Goal: Information Seeking & Learning: Compare options

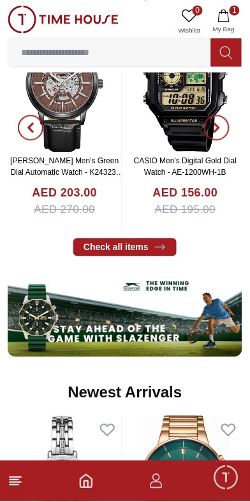
scroll to position [524, 0]
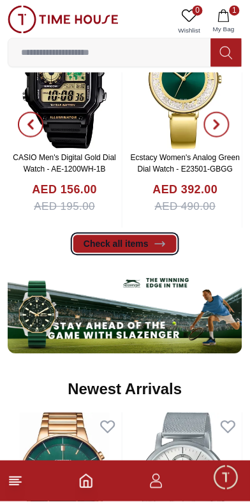
click at [156, 244] on icon at bounding box center [160, 244] width 10 height 4
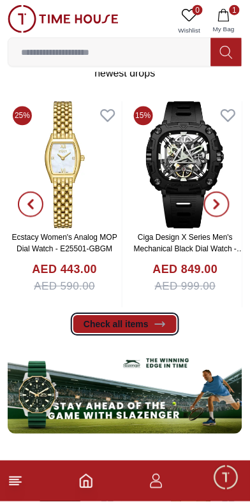
scroll to position [442, 0]
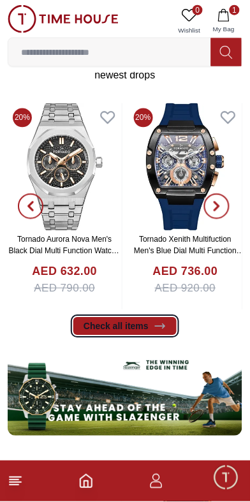
click at [184, 172] on img at bounding box center [186, 167] width 114 height 128
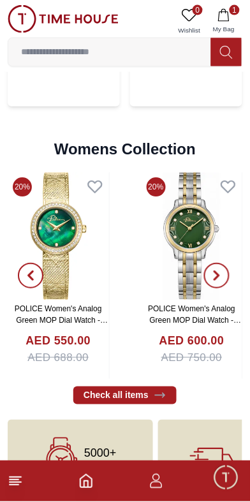
scroll to position [2945, 0]
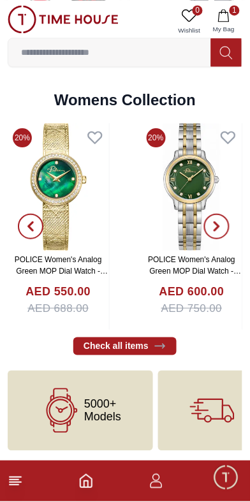
click at [87, 406] on span "5000+ Models" at bounding box center [102, 411] width 37 height 26
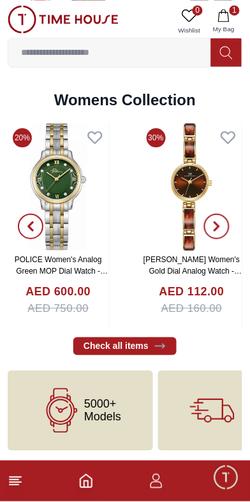
click at [93, 407] on span "5000+ Models" at bounding box center [102, 411] width 37 height 26
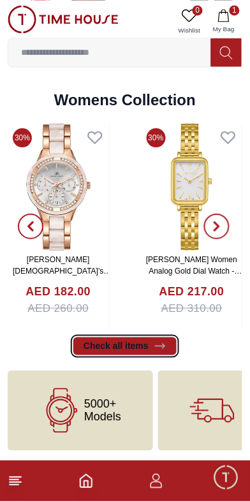
click at [154, 342] on icon at bounding box center [160, 346] width 13 height 13
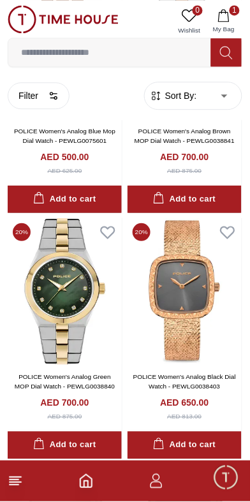
scroll to position [1967, 0]
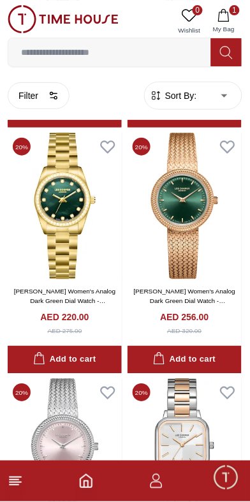
scroll to position [4450, 0]
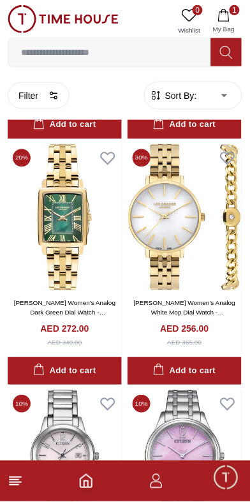
scroll to position [5919, 0]
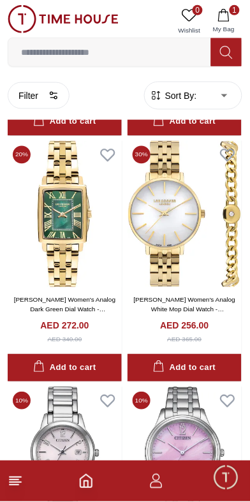
click at [64, 212] on img at bounding box center [65, 214] width 114 height 147
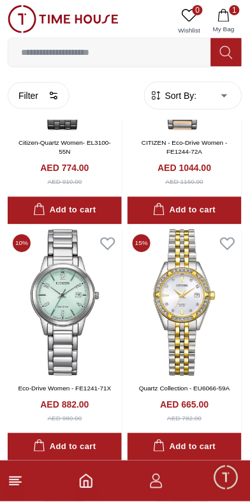
scroll to position [6571, 0]
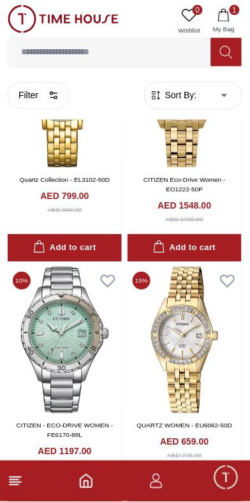
scroll to position [7070, 0]
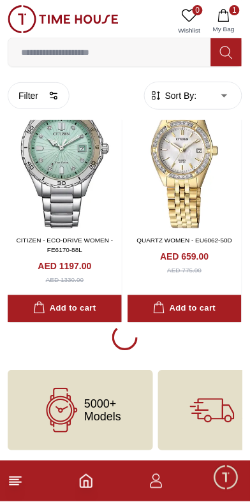
scroll to position [7204, 0]
click at [77, 409] on icon at bounding box center [62, 410] width 45 height 45
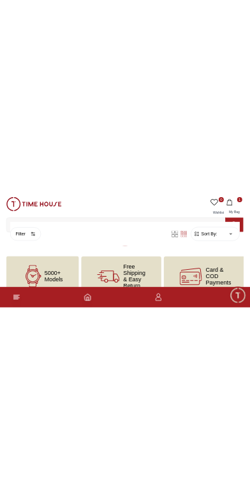
scroll to position [6581, 0]
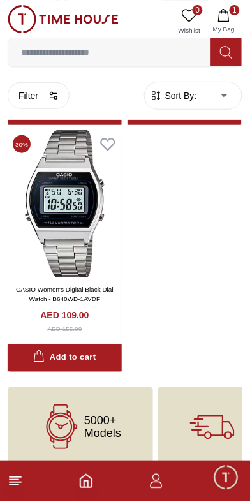
scroll to position [9639, 0]
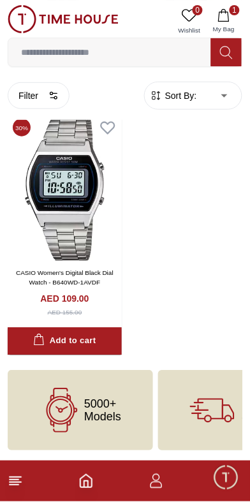
click at [90, 402] on span "5000+ Models" at bounding box center [102, 411] width 37 height 26
click at [89, 399] on span "5000+ Models" at bounding box center [102, 411] width 37 height 26
click at [75, 401] on icon at bounding box center [62, 410] width 45 height 45
click at [159, 485] on icon "button" at bounding box center [156, 481] width 15 height 15
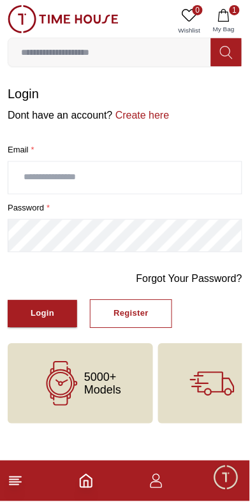
click at [93, 485] on icon "Home" at bounding box center [85, 481] width 15 height 15
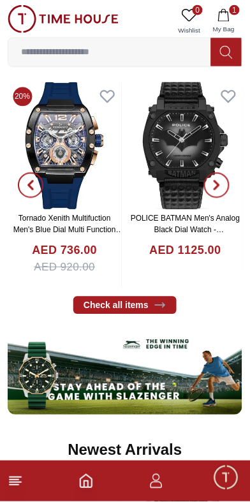
scroll to position [460, 0]
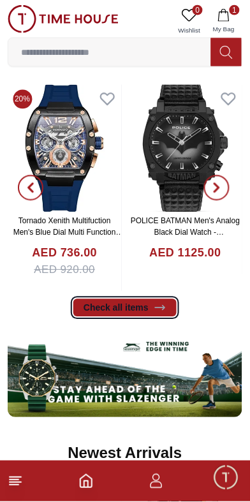
click at [138, 310] on link "Check all items" at bounding box center [124, 308] width 103 height 18
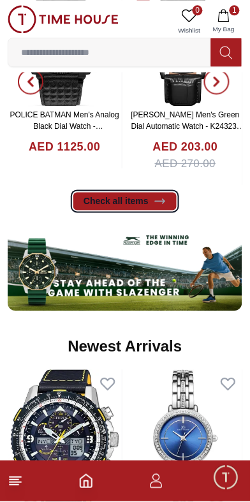
scroll to position [569, 0]
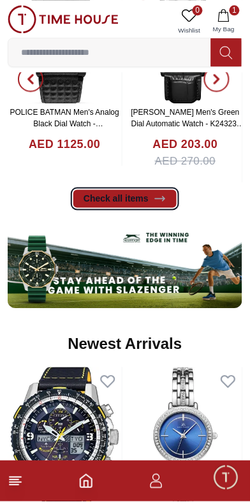
click at [161, 197] on icon at bounding box center [160, 199] width 10 height 4
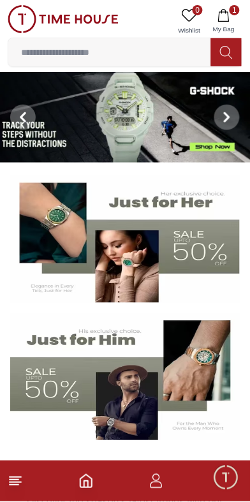
click at [194, 238] on img at bounding box center [125, 239] width 230 height 128
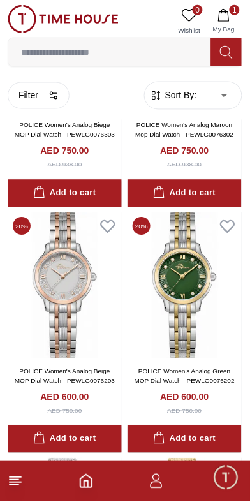
scroll to position [434, 0]
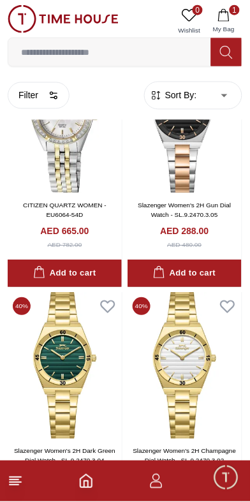
scroll to position [7040, 0]
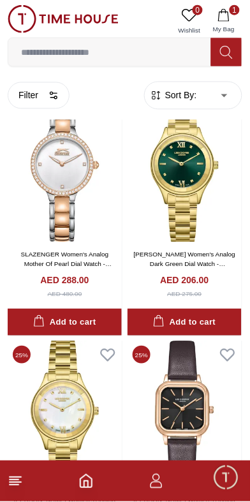
scroll to position [9485, 0]
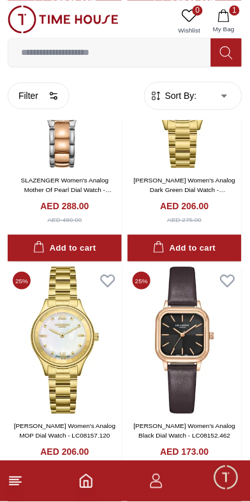
scroll to position [9542, 0]
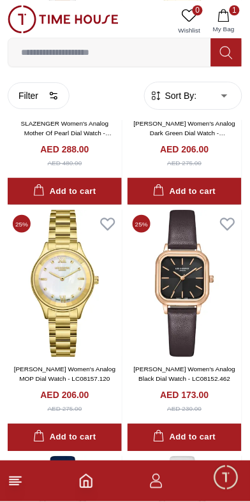
click at [191, 284] on img at bounding box center [185, 283] width 114 height 147
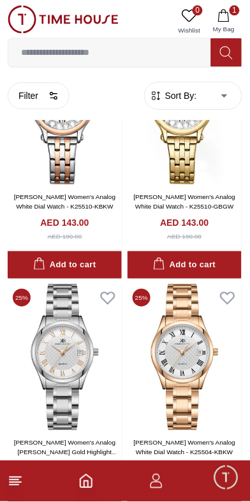
scroll to position [11971, 0]
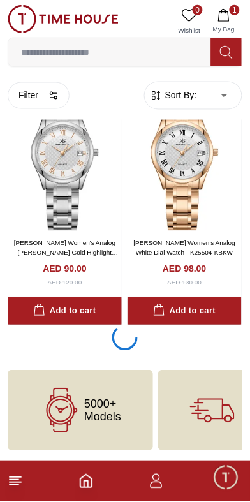
scroll to position [12145, 0]
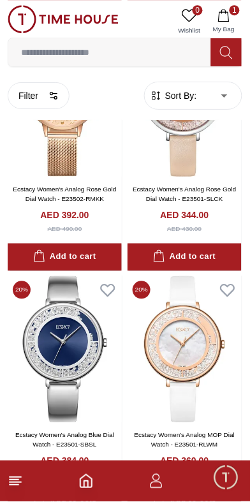
scroll to position [14435, 0]
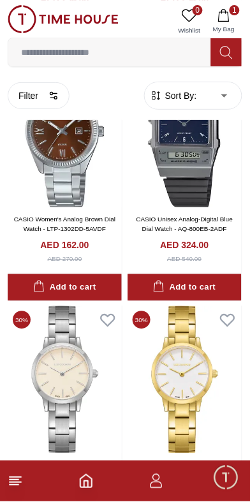
scroll to position [16911, 0]
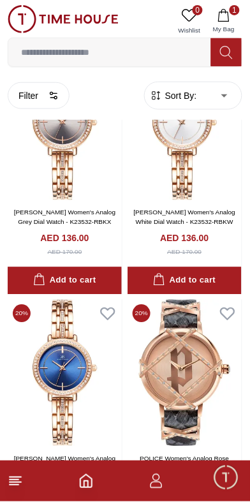
scroll to position [19333, 0]
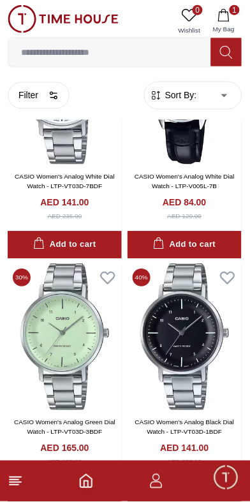
scroll to position [21830, 0]
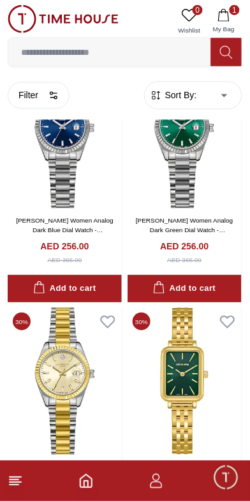
scroll to position [24324, 0]
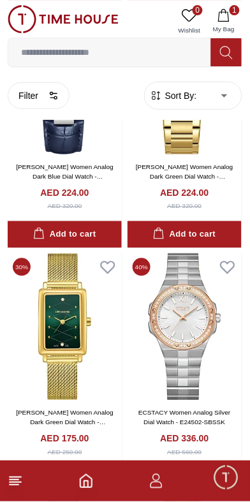
scroll to position [24830, 0]
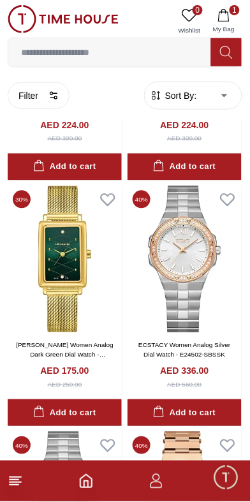
click at [62, 309] on img at bounding box center [65, 259] width 114 height 147
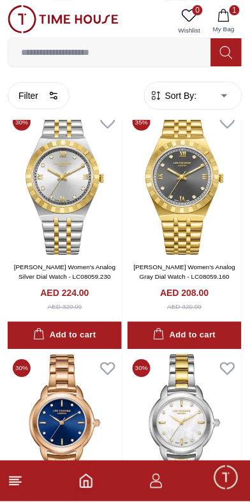
scroll to position [17526, 0]
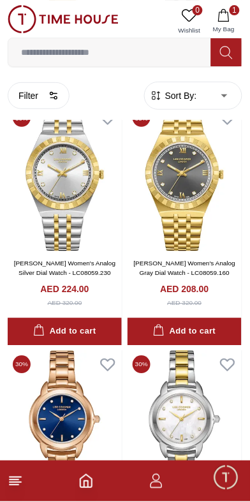
scroll to position [24324, 0]
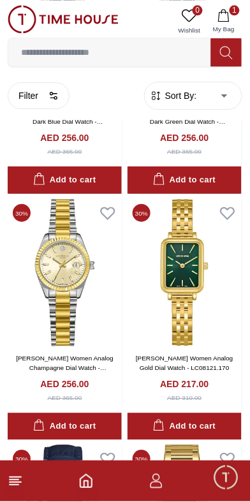
scroll to position [21845, 0]
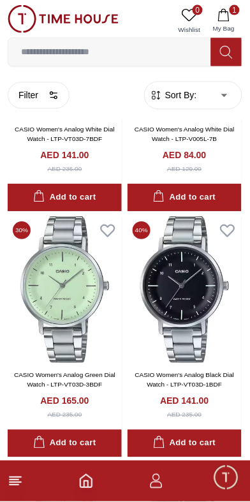
click at [85, 478] on icon "Home" at bounding box center [85, 481] width 15 height 15
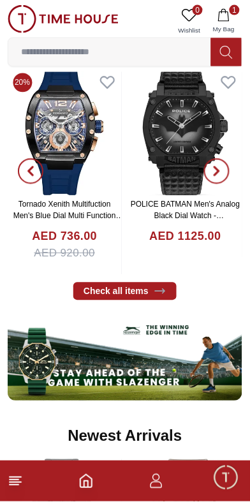
scroll to position [480, 0]
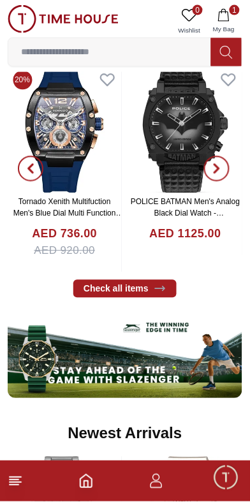
click at [131, 355] on img at bounding box center [125, 355] width 235 height 88
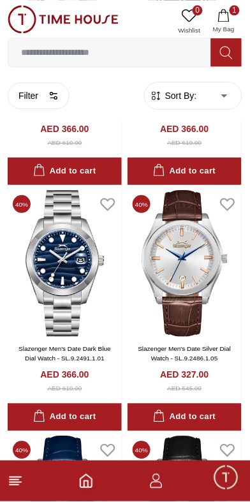
scroll to position [1252, 0]
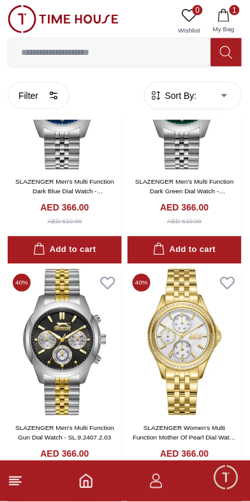
scroll to position [4861, 0]
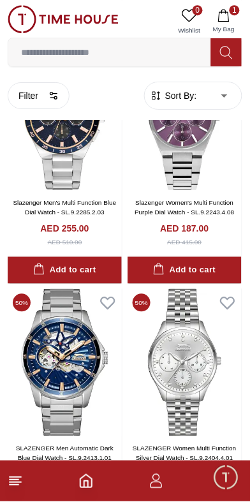
scroll to position [6821, 0]
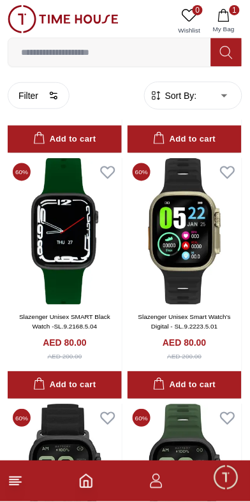
scroll to position [9653, 0]
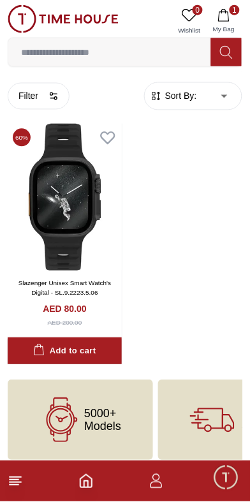
scroll to position [10453, 0]
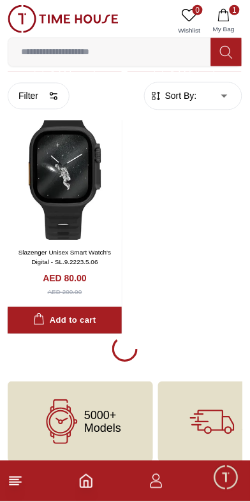
scroll to position [9836, 0]
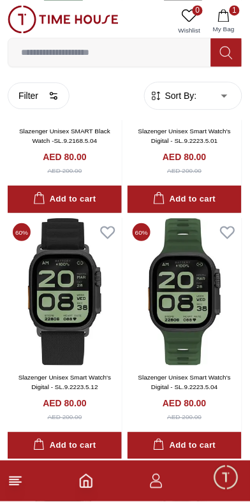
click at [85, 485] on icon "Home" at bounding box center [85, 481] width 15 height 15
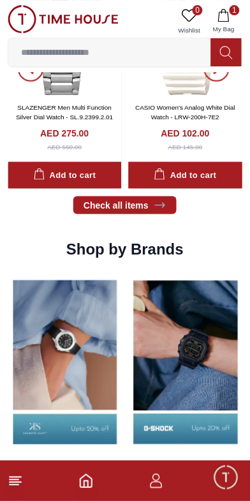
scroll to position [992, 0]
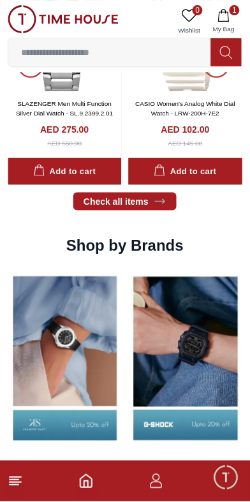
click at [119, 343] on img at bounding box center [65, 358] width 115 height 179
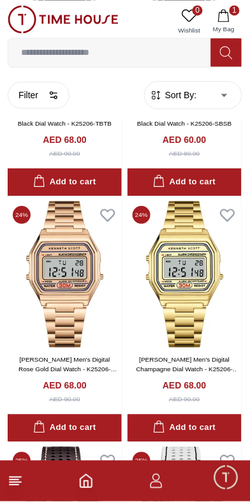
scroll to position [2258, 0]
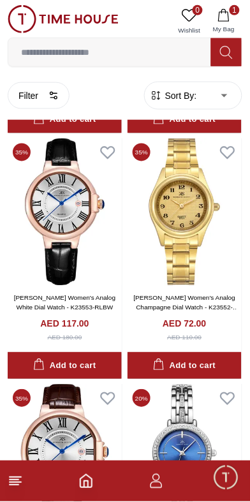
scroll to position [4531, 0]
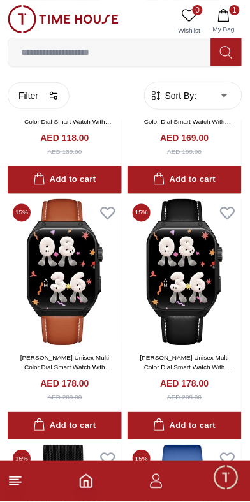
scroll to position [6198, 0]
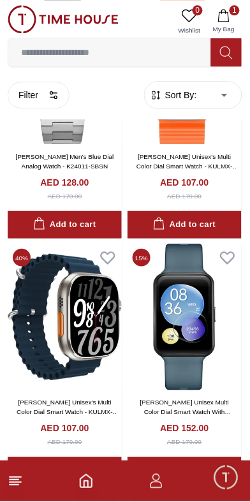
scroll to position [9859, 0]
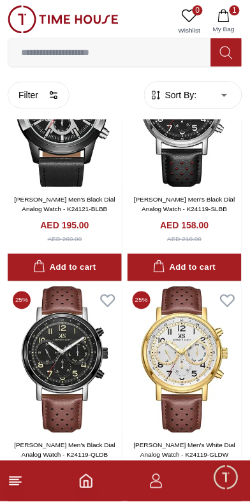
scroll to position [12326, 0]
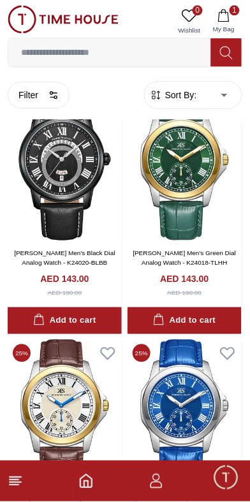
scroll to position [14785, 0]
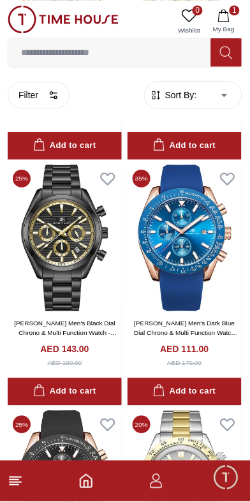
scroll to position [17212, 0]
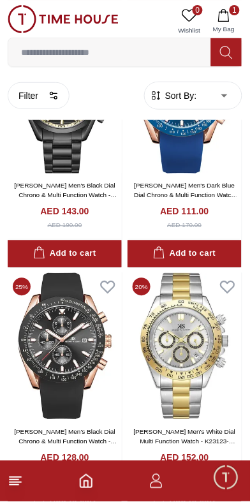
scroll to position [17379, 0]
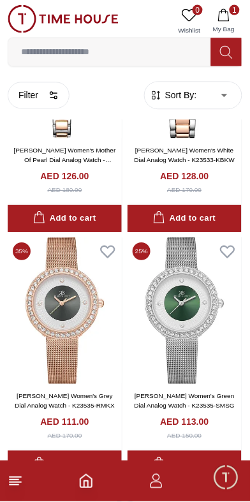
scroll to position [22236, 0]
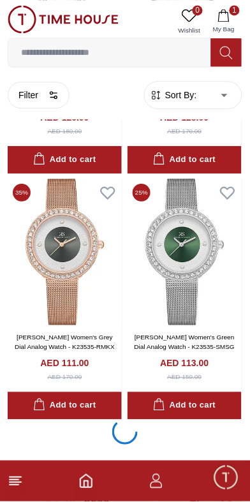
scroll to position [22376, 0]
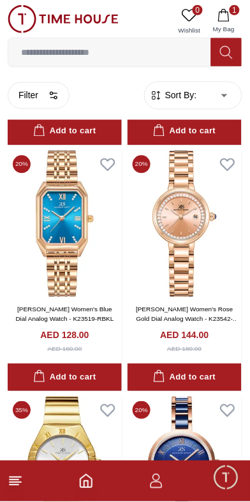
scroll to position [27073, 0]
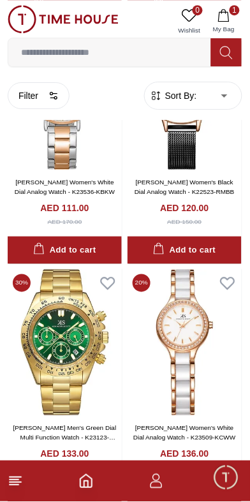
scroll to position [29600, 0]
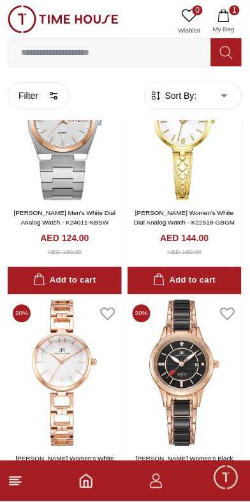
scroll to position [32051, 0]
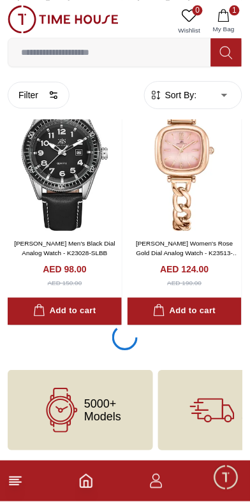
scroll to position [34685, 0]
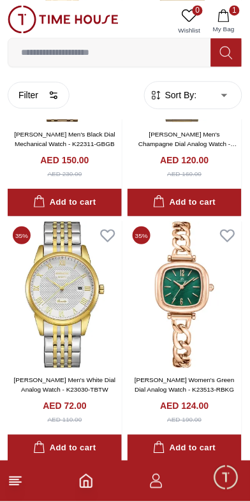
scroll to position [39491, 0]
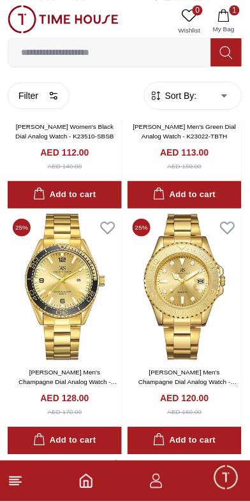
scroll to position [41949, 0]
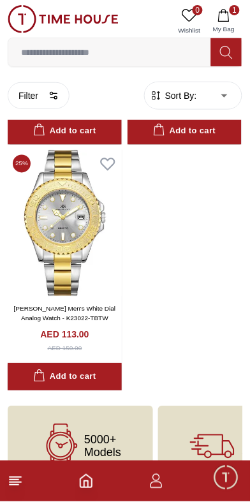
scroll to position [42712, 0]
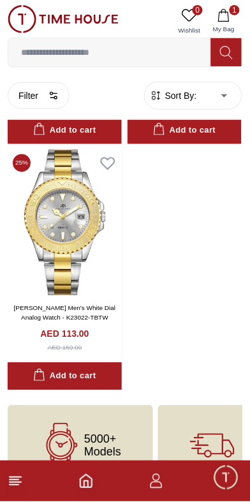
click at [87, 476] on icon "Home" at bounding box center [85, 481] width 11 height 13
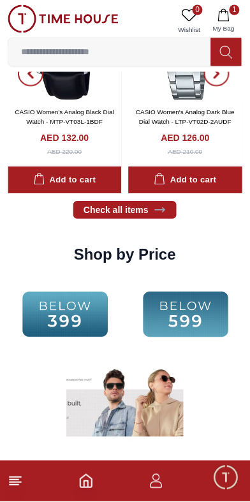
scroll to position [1546, 0]
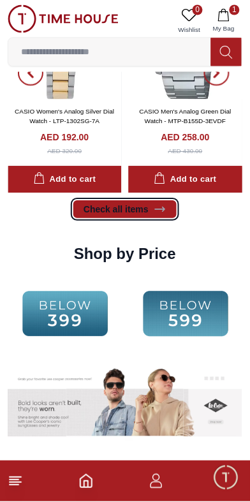
click at [155, 210] on icon at bounding box center [160, 210] width 10 height 4
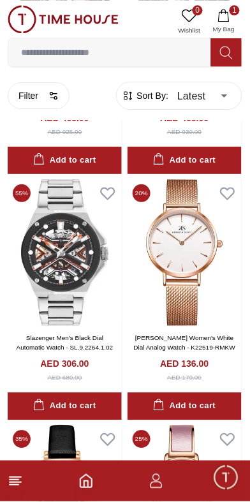
scroll to position [1942, 0]
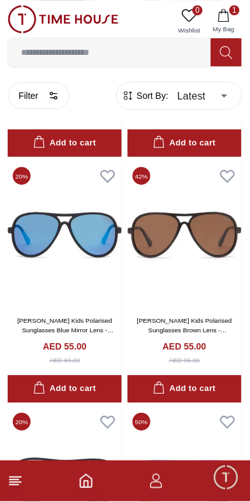
scroll to position [4420, 0]
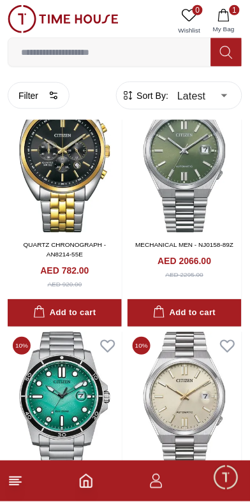
scroll to position [7004, 0]
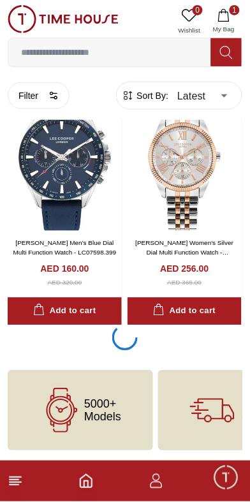
scroll to position [9678, 0]
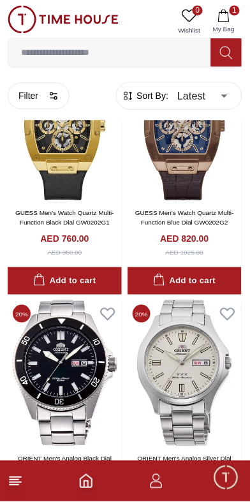
scroll to position [11946, 0]
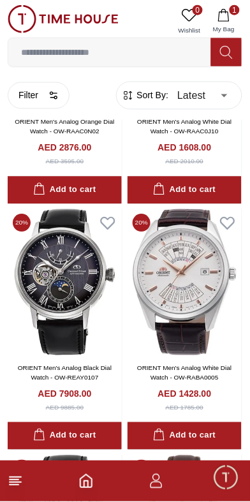
scroll to position [14213, 0]
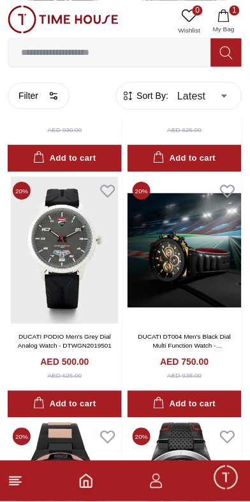
scroll to position [16707, 0]
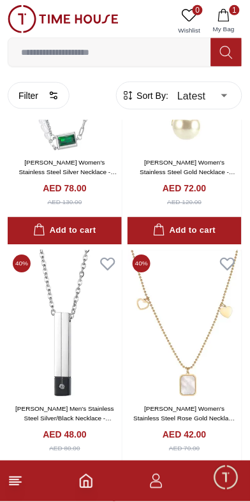
scroll to position [19378, 0]
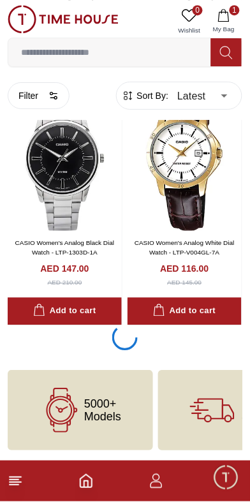
scroll to position [22013, 0]
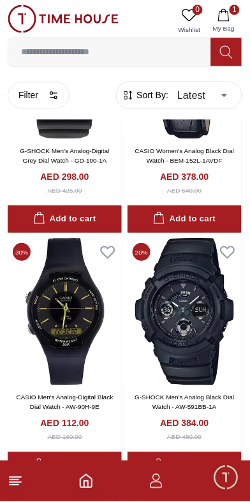
scroll to position [24285, 0]
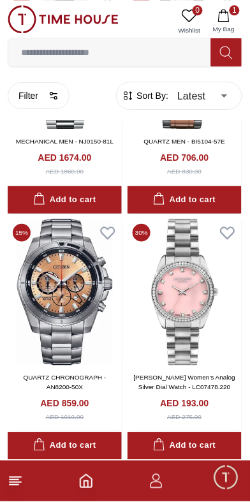
scroll to position [26774, 0]
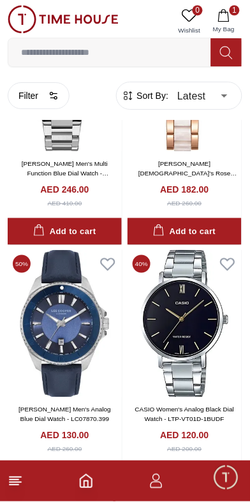
scroll to position [29234, 0]
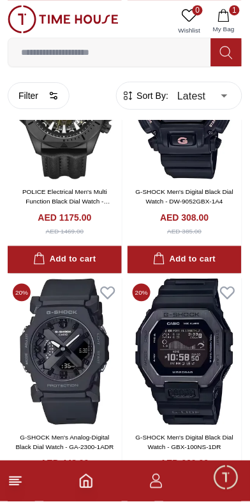
scroll to position [31678, 0]
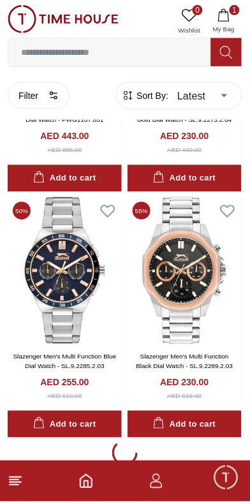
scroll to position [34162, 0]
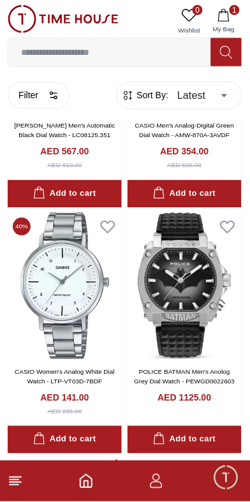
scroll to position [36626, 0]
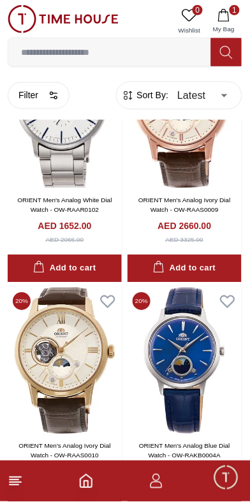
scroll to position [39057, 0]
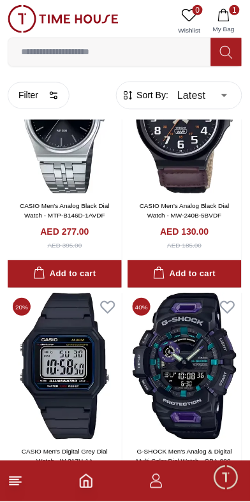
scroll to position [41532, 0]
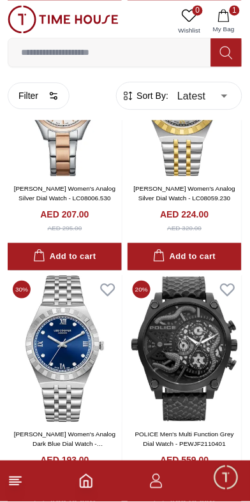
scroll to position [43976, 0]
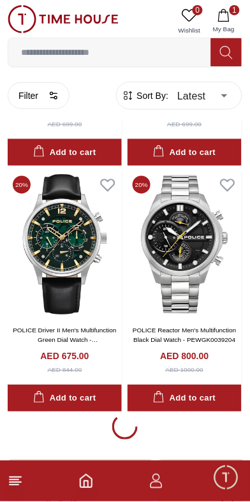
scroll to position [46556, 0]
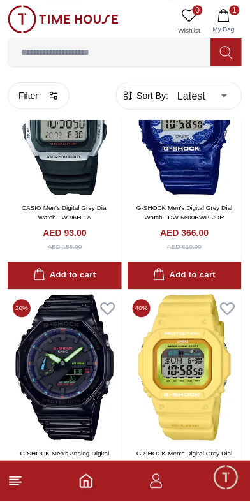
scroll to position [48941, 0]
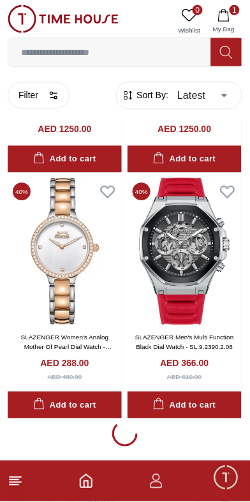
scroll to position [51413, 0]
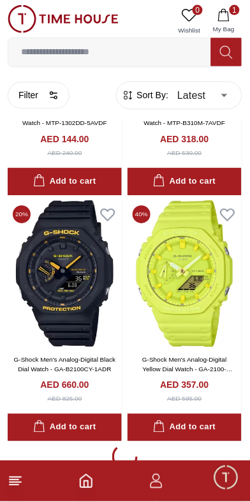
scroll to position [53895, 0]
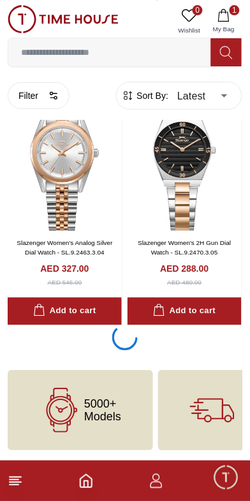
scroll to position [56549, 0]
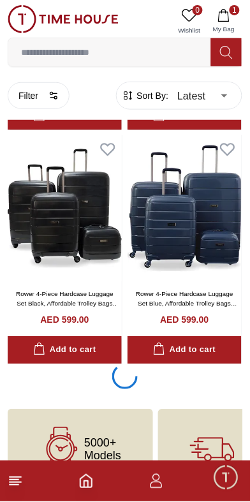
scroll to position [61468, 0]
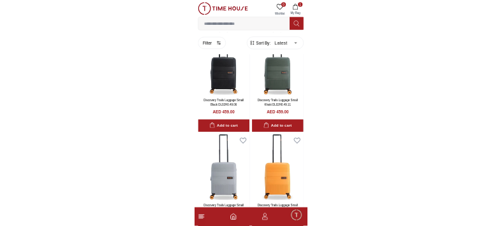
scroll to position [54295, 0]
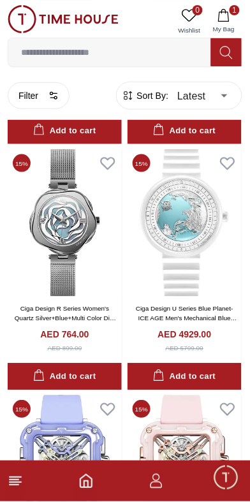
scroll to position [59601, 0]
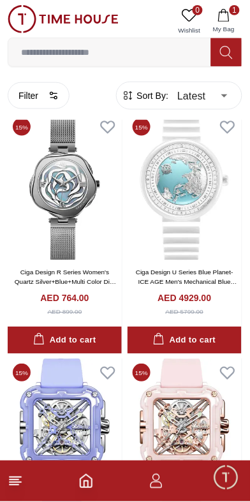
click at [91, 480] on icon "Home" at bounding box center [85, 481] width 11 height 13
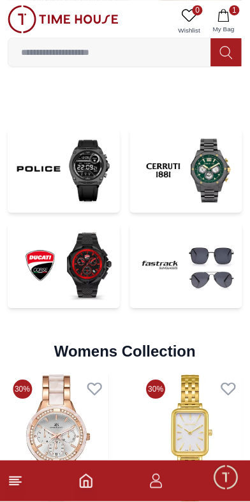
scroll to position [2692, 0]
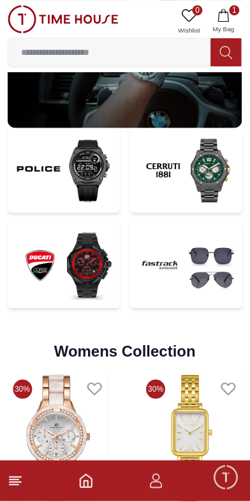
click at [161, 256] on img at bounding box center [186, 265] width 112 height 85
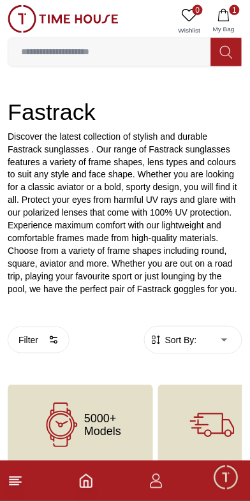
scroll to position [152, 0]
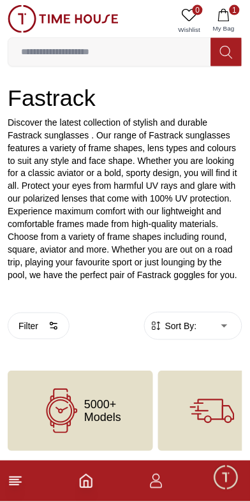
click at [235, 323] on body "100% Genuine products with International Warranty Shop From [GEOGRAPHIC_DATA] |…" at bounding box center [125, 150] width 250 height 604
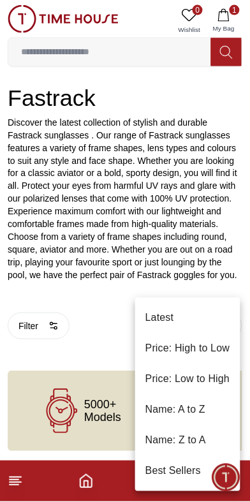
click at [98, 330] on div at bounding box center [125, 251] width 250 height 502
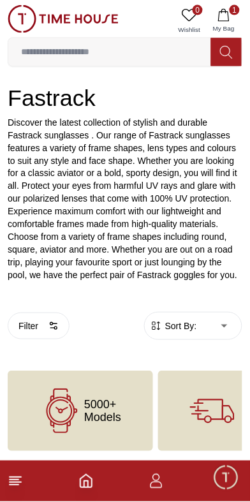
click at [97, 400] on span "5000+ Models" at bounding box center [102, 412] width 37 height 26
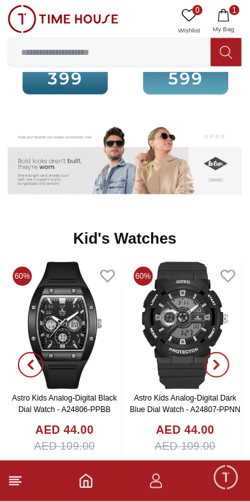
scroll to position [1785, 0]
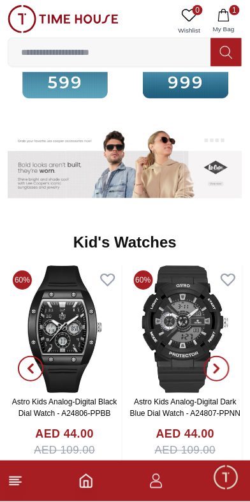
click at [217, 166] on img at bounding box center [213, 167] width 59 height 82
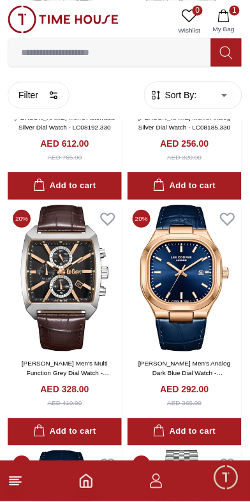
scroll to position [2255, 0]
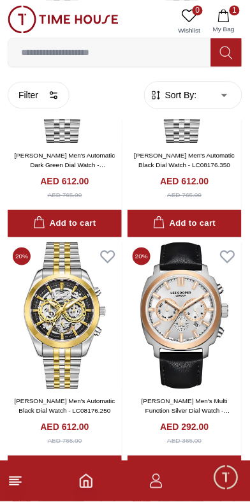
scroll to position [3035, 0]
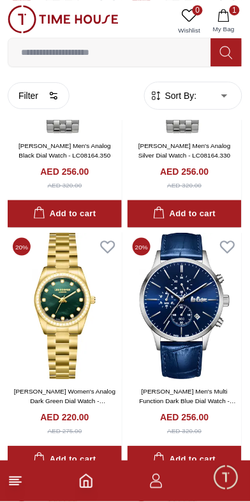
scroll to position [3705, 0]
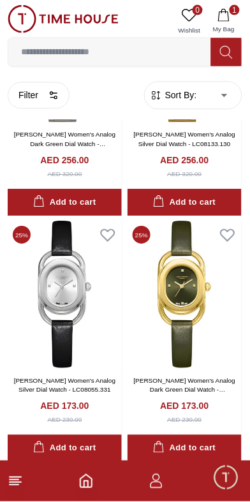
scroll to position [5078, 0]
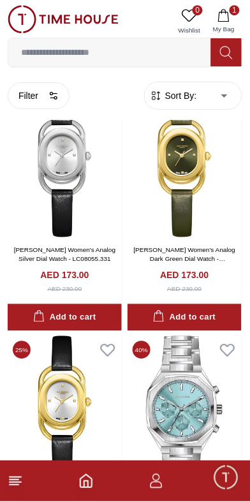
scroll to position [4947, 0]
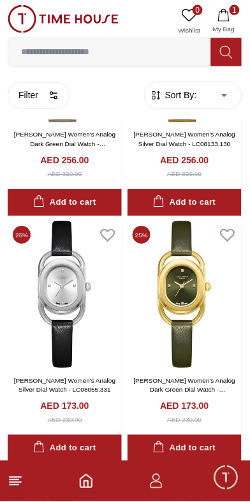
scroll to position [2516, 0]
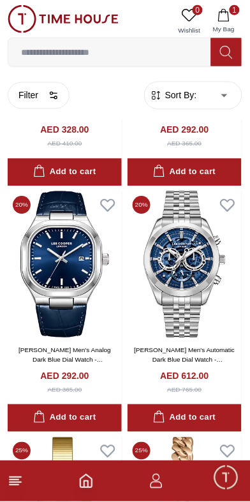
click at [87, 482] on polyline "Home" at bounding box center [86, 484] width 4 height 6
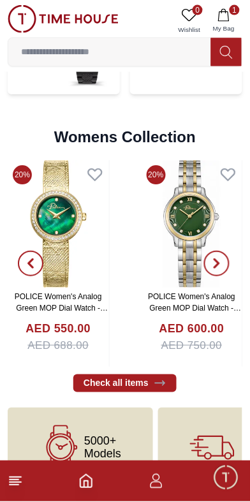
scroll to position [2945, 0]
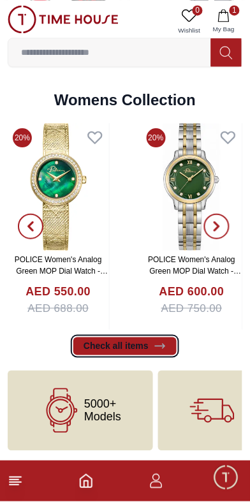
click at [141, 343] on link "Check all items" at bounding box center [124, 346] width 103 height 18
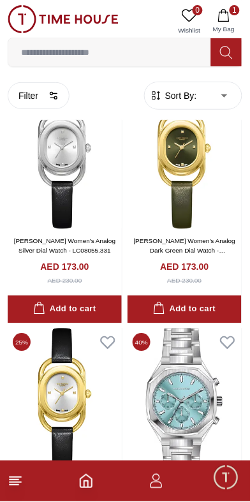
scroll to position [10017, 0]
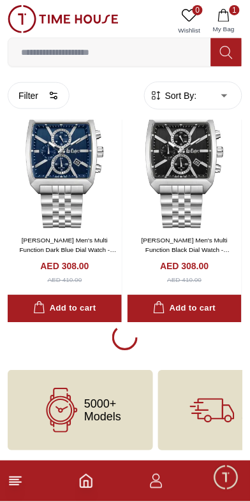
click at [91, 479] on icon "Home" at bounding box center [85, 481] width 11 height 13
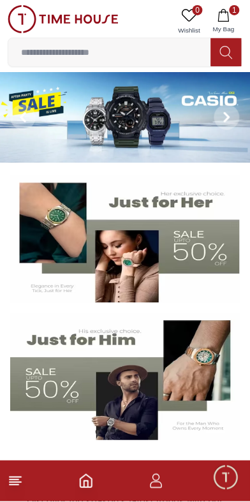
click at [226, 112] on icon at bounding box center [227, 117] width 10 height 10
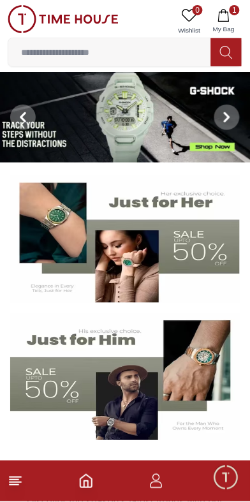
click at [233, 109] on span at bounding box center [227, 118] width 26 height 26
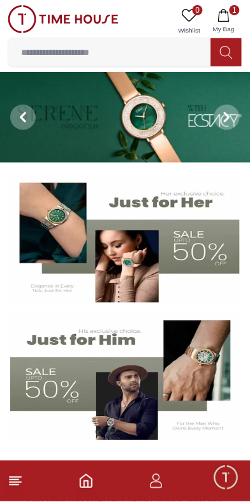
click at [228, 112] on icon at bounding box center [227, 117] width 10 height 10
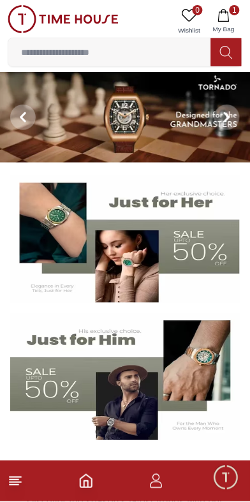
click at [222, 116] on icon at bounding box center [227, 117] width 10 height 10
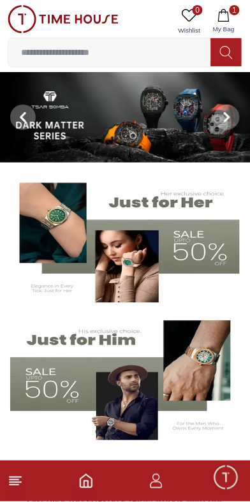
click at [168, 126] on img at bounding box center [125, 117] width 251 height 91
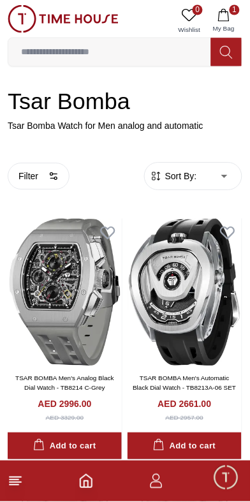
scroll to position [163, 0]
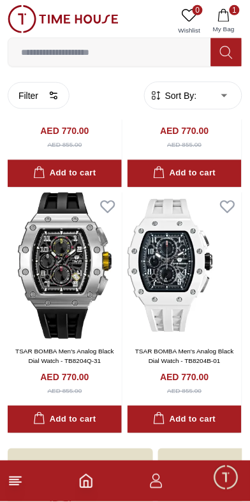
scroll to position [3225, 0]
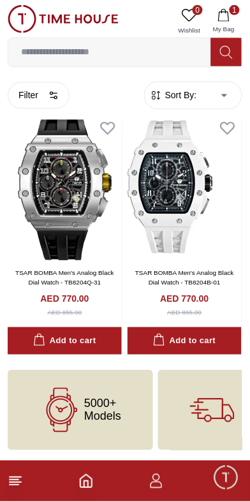
scroll to position [2514, 0]
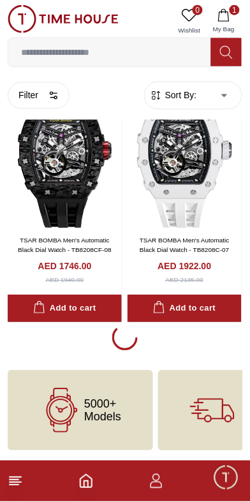
scroll to position [2485, 0]
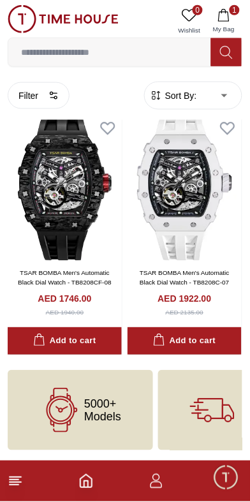
click at [87, 478] on icon "Home" at bounding box center [85, 481] width 15 height 15
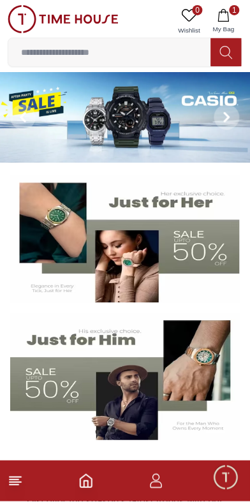
click at [231, 108] on span at bounding box center [227, 118] width 26 height 26
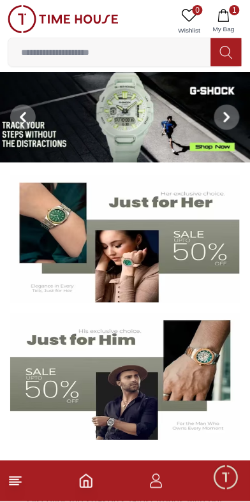
click at [223, 108] on span at bounding box center [227, 118] width 26 height 26
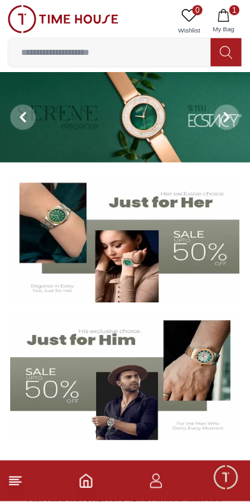
click at [224, 117] on icon at bounding box center [227, 117] width 10 height 10
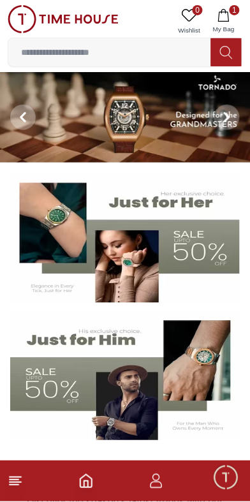
click at [235, 119] on span at bounding box center [227, 118] width 26 height 26
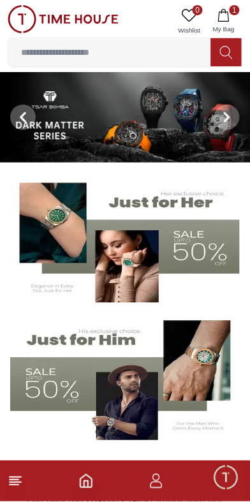
click at [227, 122] on span at bounding box center [227, 118] width 26 height 26
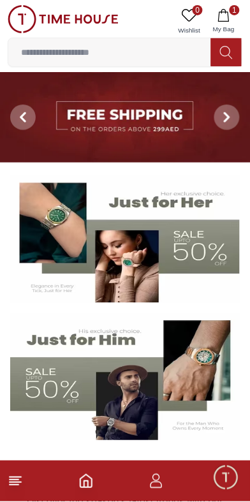
click at [225, 117] on icon at bounding box center [227, 117] width 10 height 10
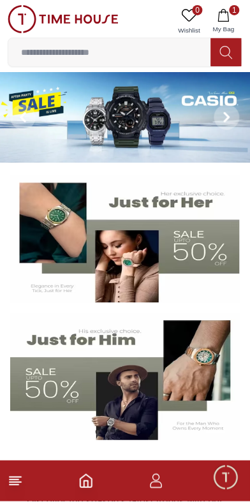
click at [222, 478] on span "Minimize live chat window" at bounding box center [225, 477] width 37 height 37
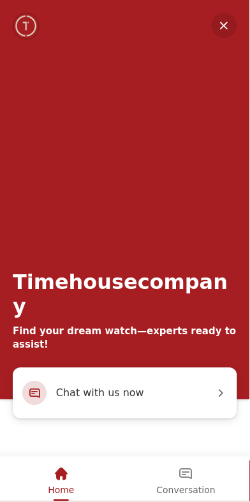
scroll to position [10, 0]
click at [230, 20] on em "Minimize" at bounding box center [225, 26] width 26 height 26
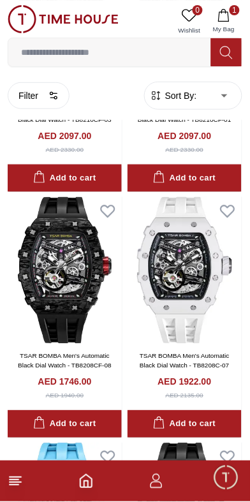
click at [85, 485] on icon "Home" at bounding box center [85, 481] width 15 height 15
